Goal: Task Accomplishment & Management: Manage account settings

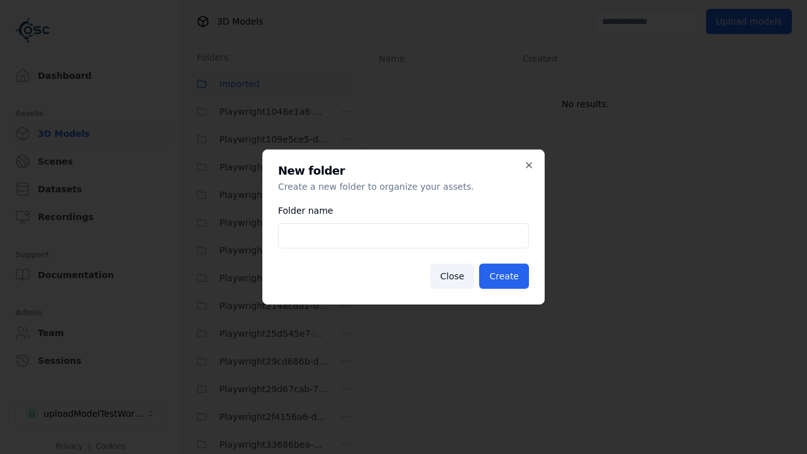
scroll to position [1888, 0]
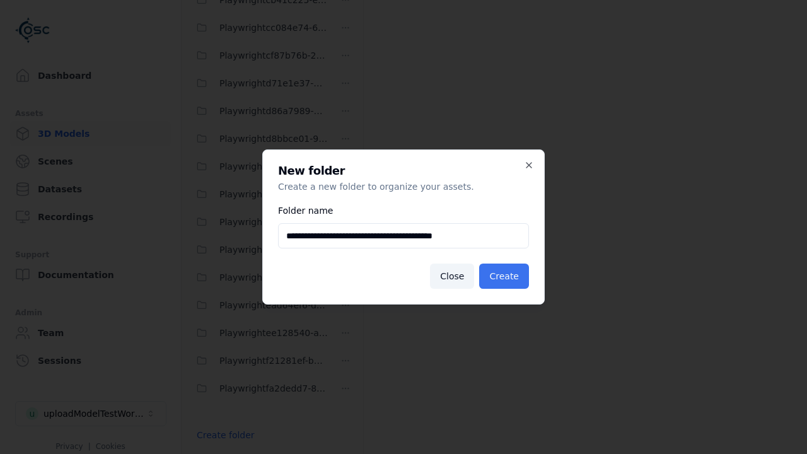
type input "**********"
click at [506, 276] on button "Create" at bounding box center [504, 276] width 50 height 25
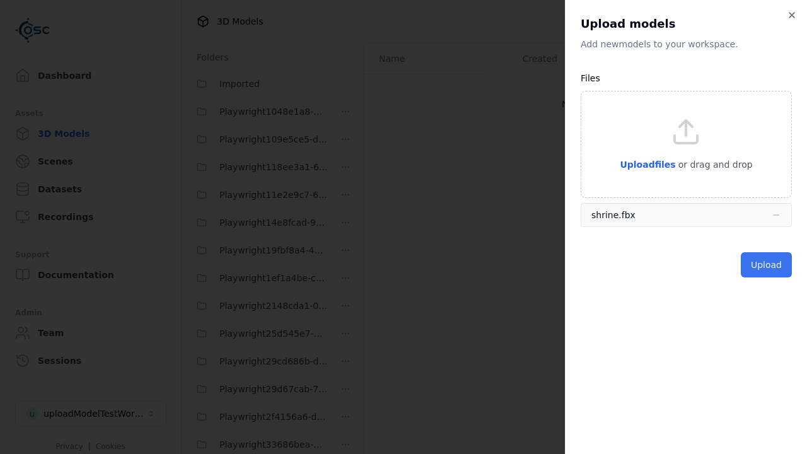
click at [768, 264] on button "Upload" at bounding box center [766, 264] width 51 height 25
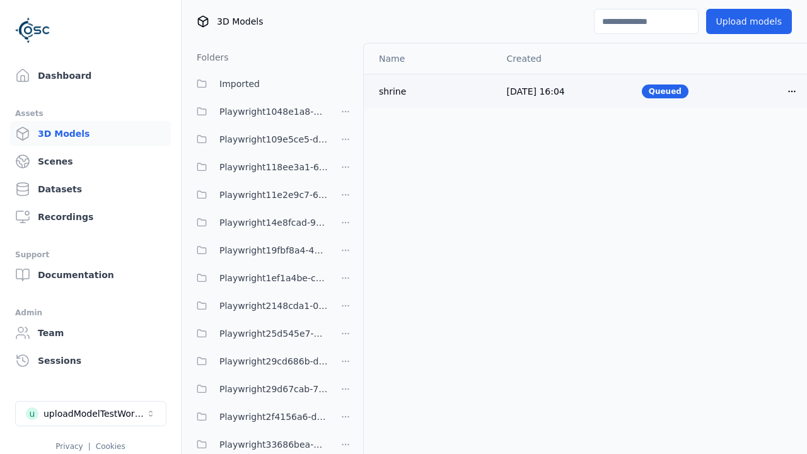
click at [771, 91] on html "Support Dashboard Assets 3D Models Scenes Datasets Recordings Support Documenta…" at bounding box center [403, 227] width 807 height 454
click at [743, 139] on div "Delete" at bounding box center [743, 139] width 74 height 20
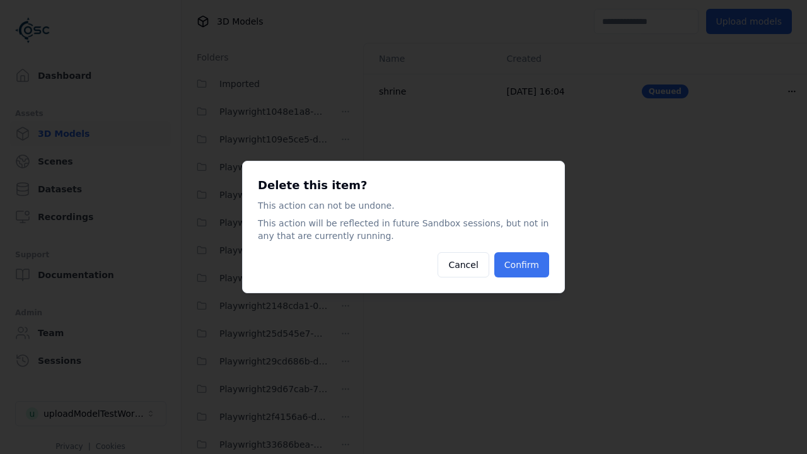
click at [523, 265] on button "Confirm" at bounding box center [521, 264] width 55 height 25
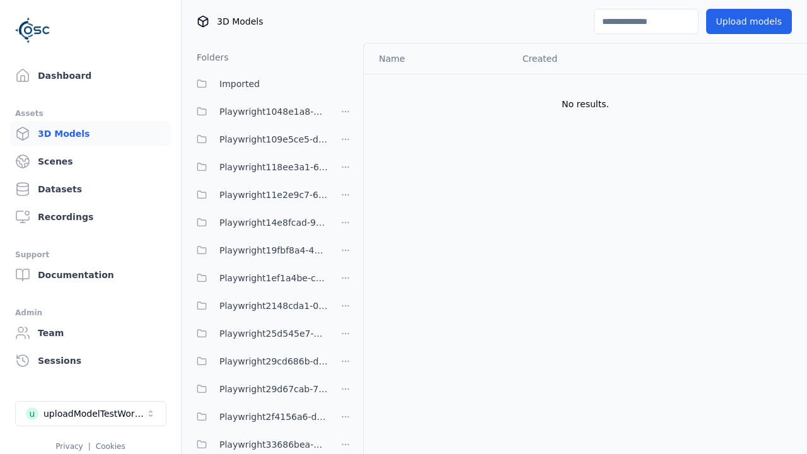
click at [346, 226] on html "Support Dashboard Assets 3D Models Scenes Datasets Recordings Support Documenta…" at bounding box center [403, 227] width 807 height 454
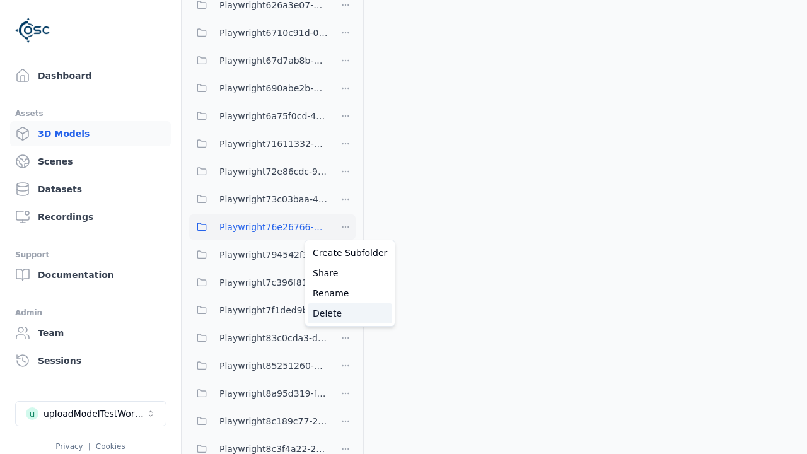
click at [345, 313] on div "Delete" at bounding box center [350, 313] width 85 height 20
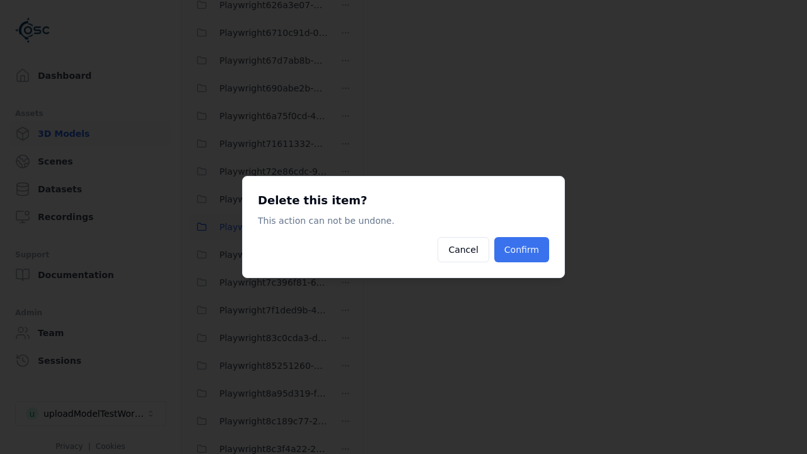
click at [523, 250] on button "Confirm" at bounding box center [521, 249] width 55 height 25
